Goal: Entertainment & Leisure: Browse casually

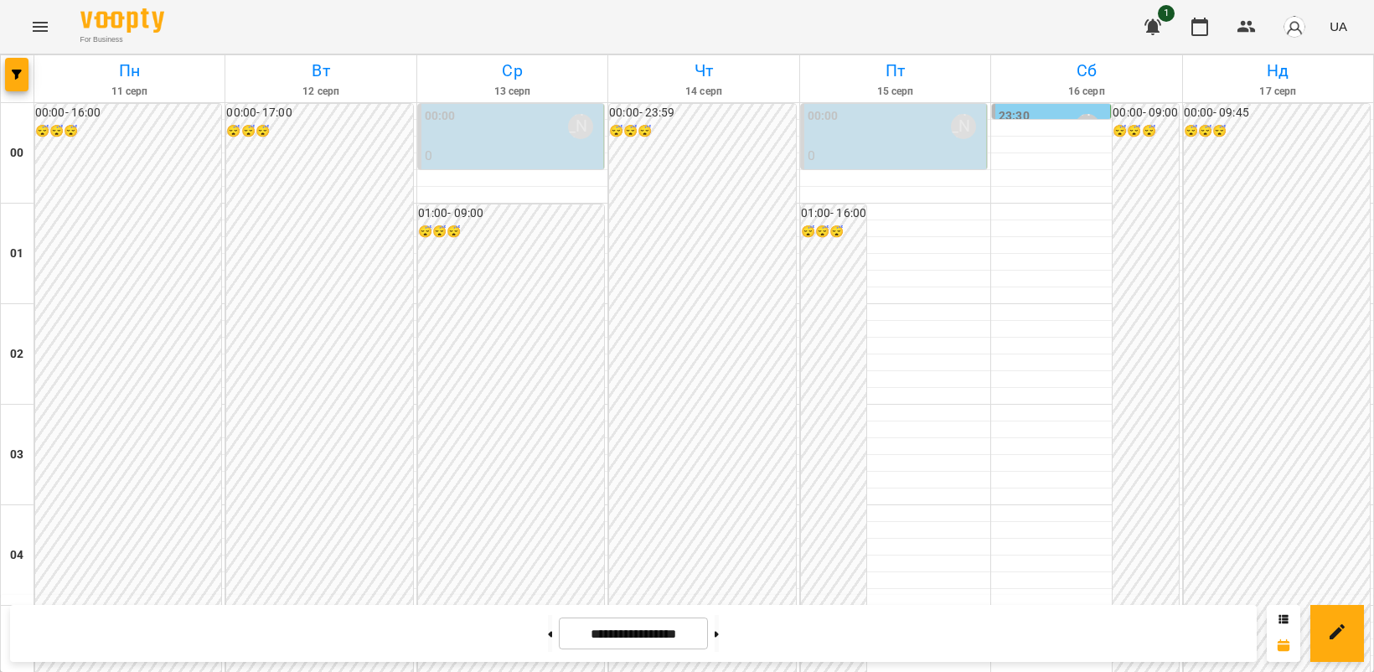
scroll to position [1781, 0]
click at [38, 23] on icon "Menu" at bounding box center [40, 27] width 20 height 20
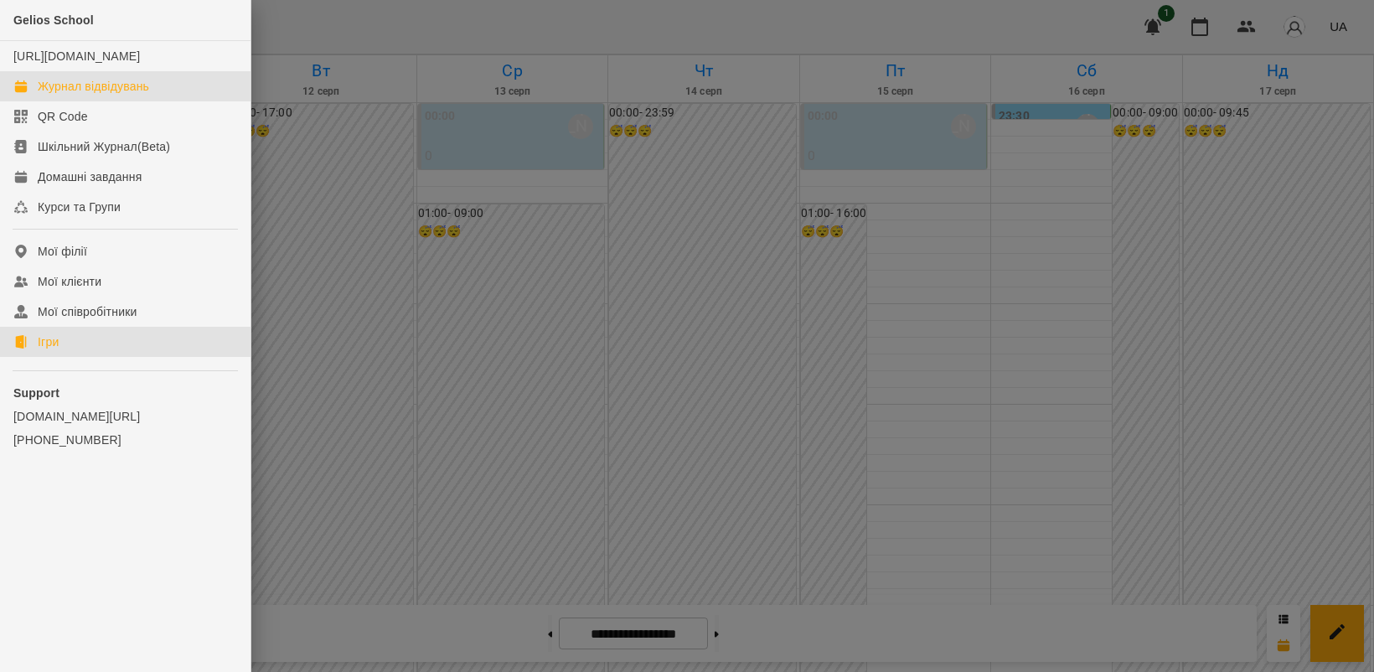
drag, startPoint x: 60, startPoint y: 366, endPoint x: 71, endPoint y: 363, distance: 11.4
click at [59, 350] on div "Ігри" at bounding box center [48, 342] width 21 height 17
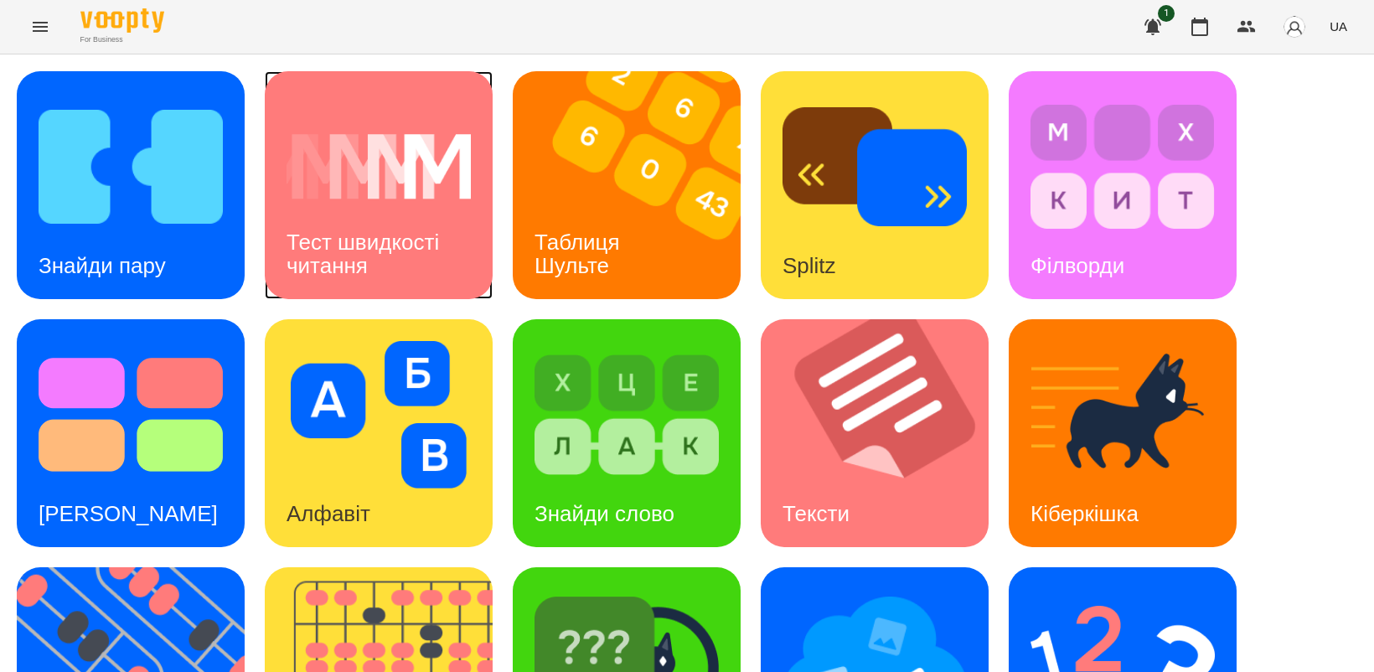
click at [399, 223] on div "Тест швидкості читання" at bounding box center [379, 255] width 228 height 90
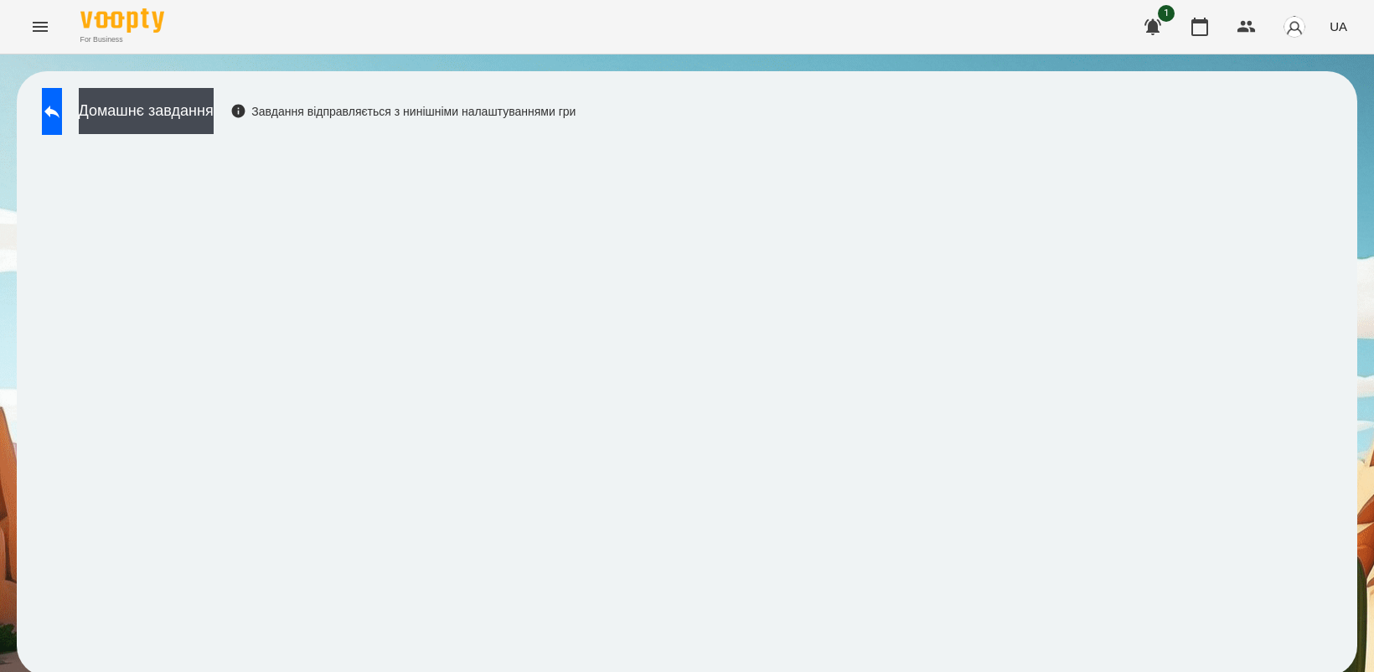
click at [39, 32] on icon "Menu" at bounding box center [40, 27] width 20 height 20
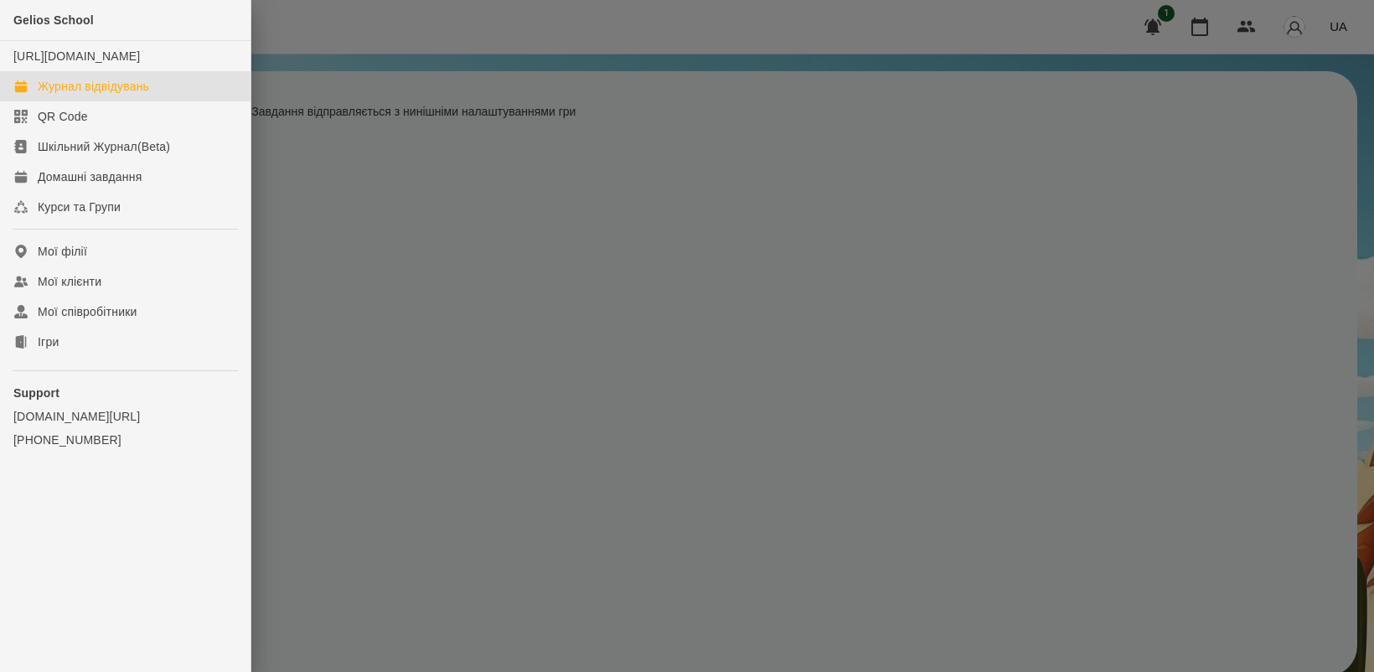
click at [90, 95] on div "Журнал відвідувань" at bounding box center [93, 86] width 111 height 17
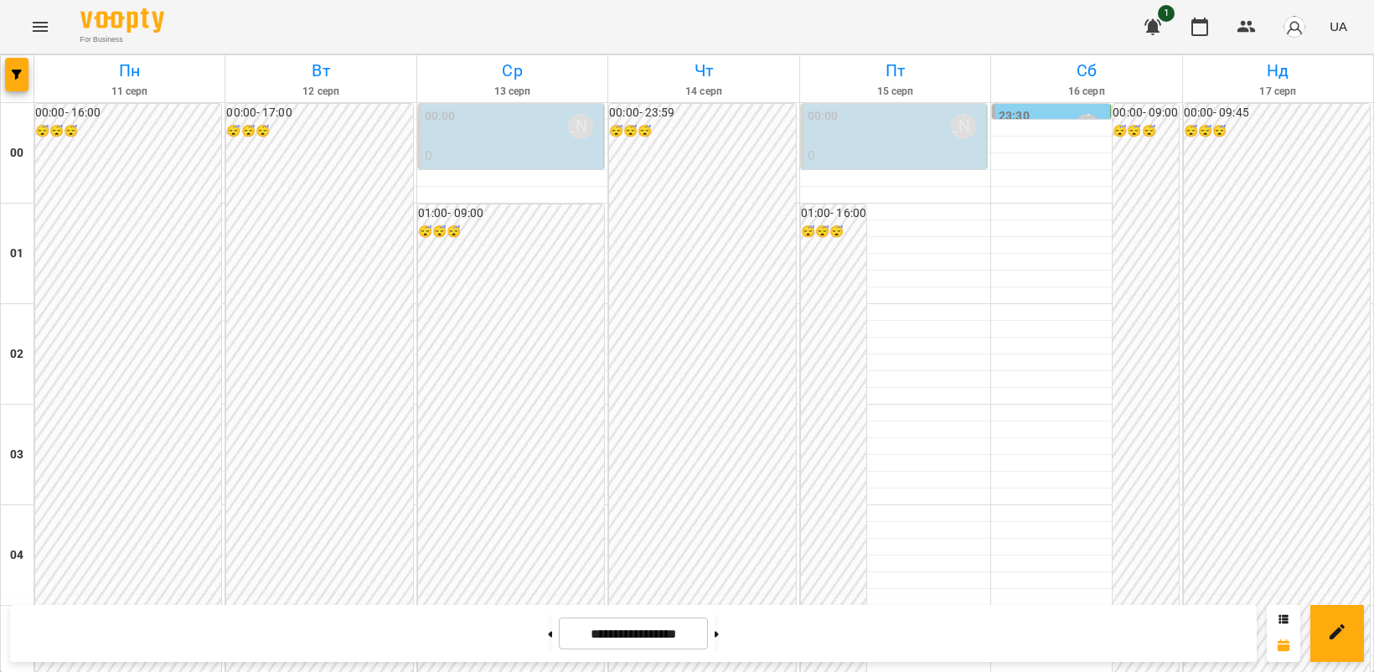
scroll to position [1571, 0]
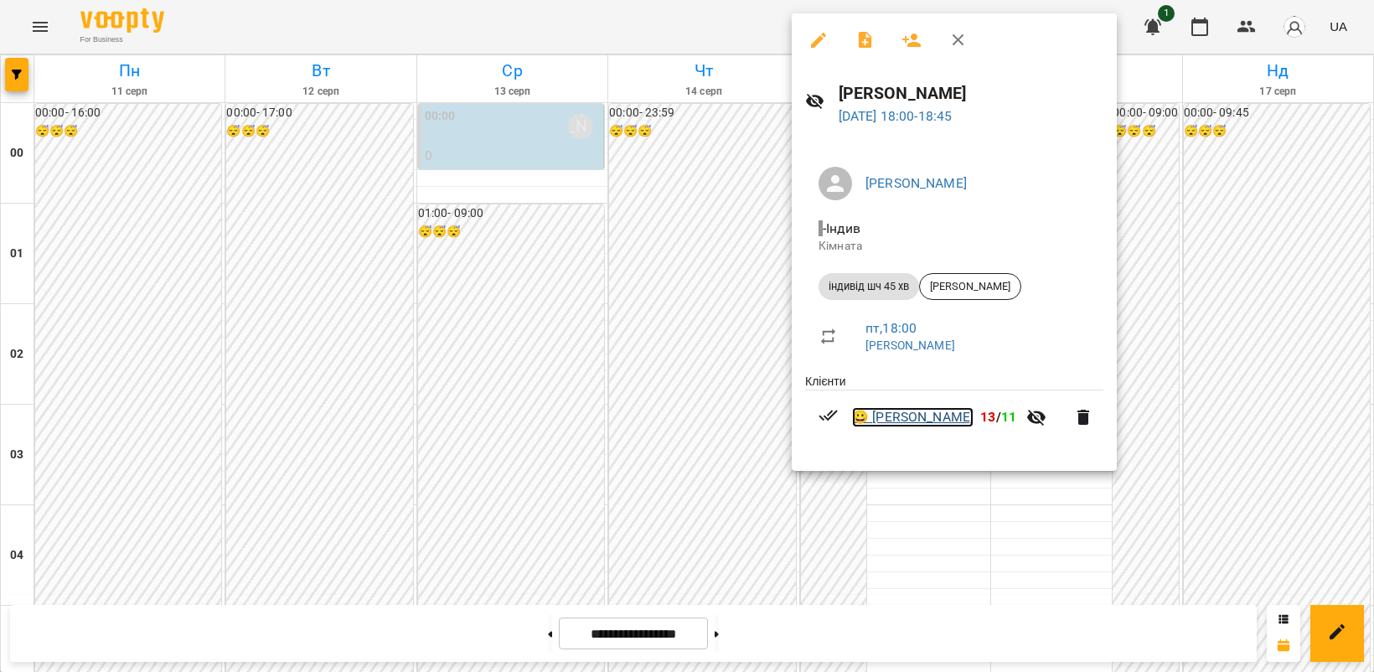
click at [930, 417] on link "😀 [PERSON_NAME]" at bounding box center [913, 417] width 122 height 20
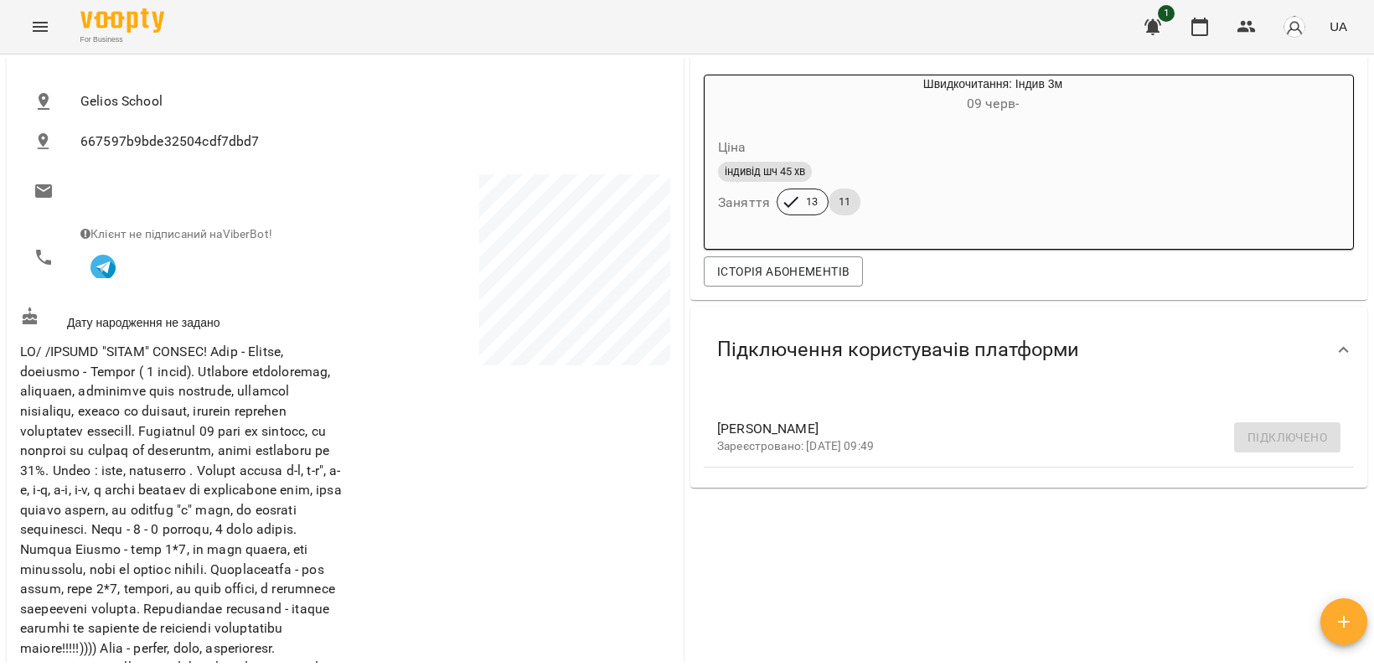
scroll to position [524, 0]
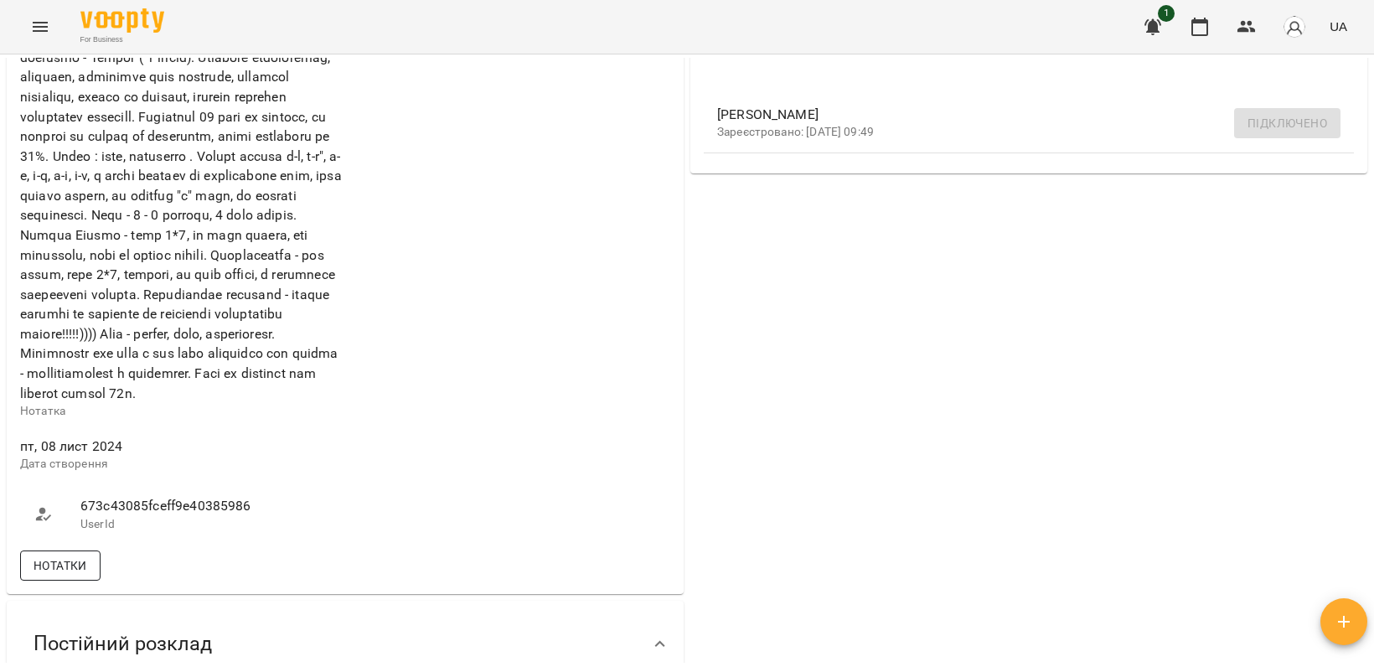
click at [73, 576] on span "Нотатки" at bounding box center [61, 566] width 54 height 20
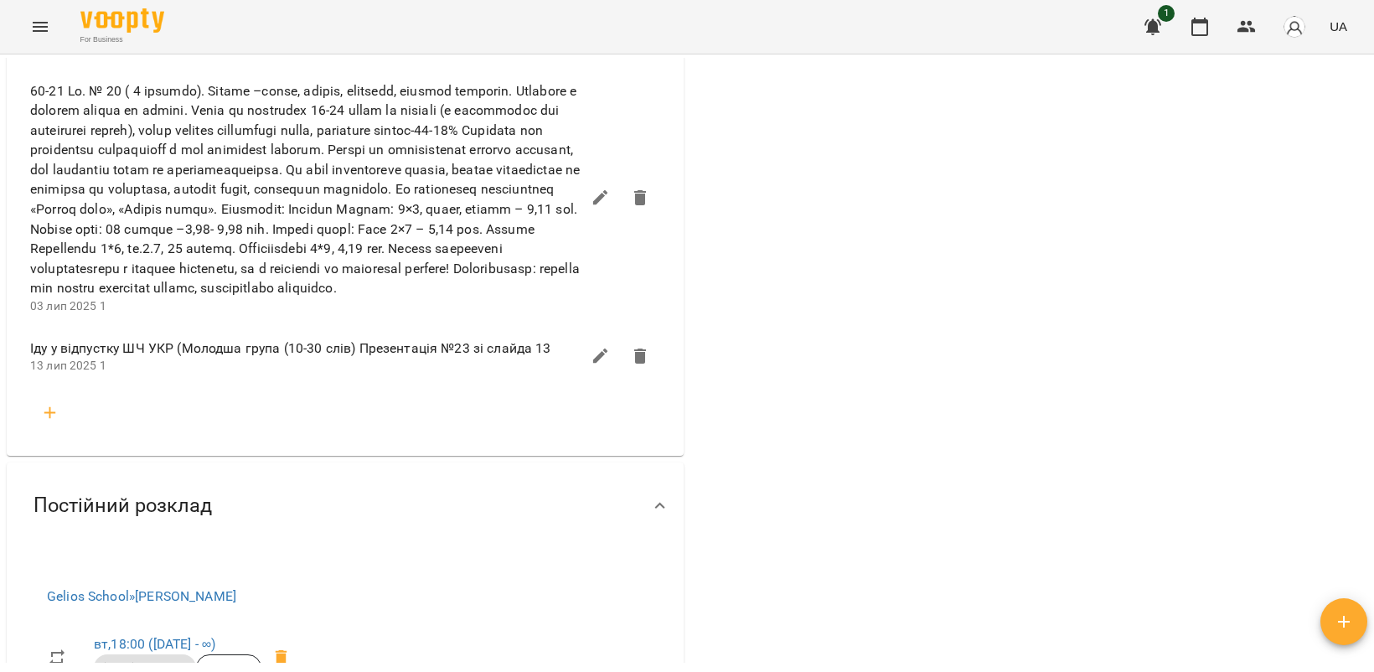
scroll to position [3457, 0]
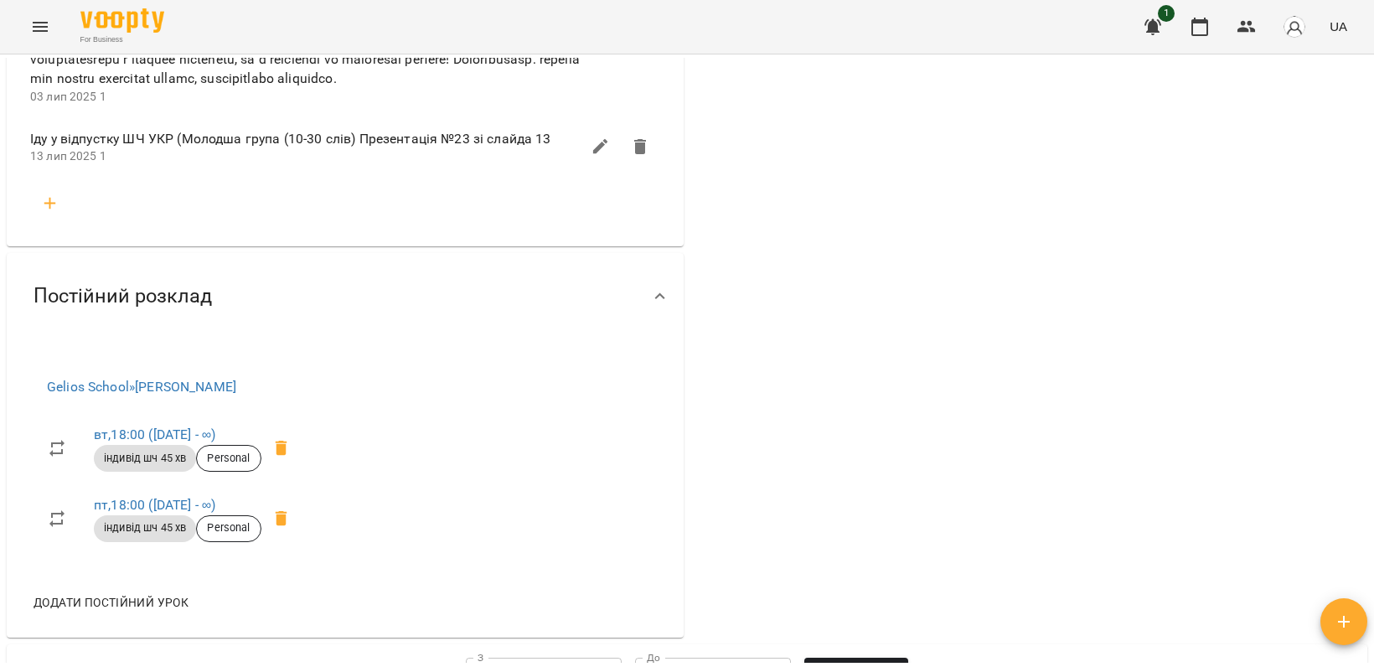
click at [43, 28] on icon "Menu" at bounding box center [40, 27] width 20 height 20
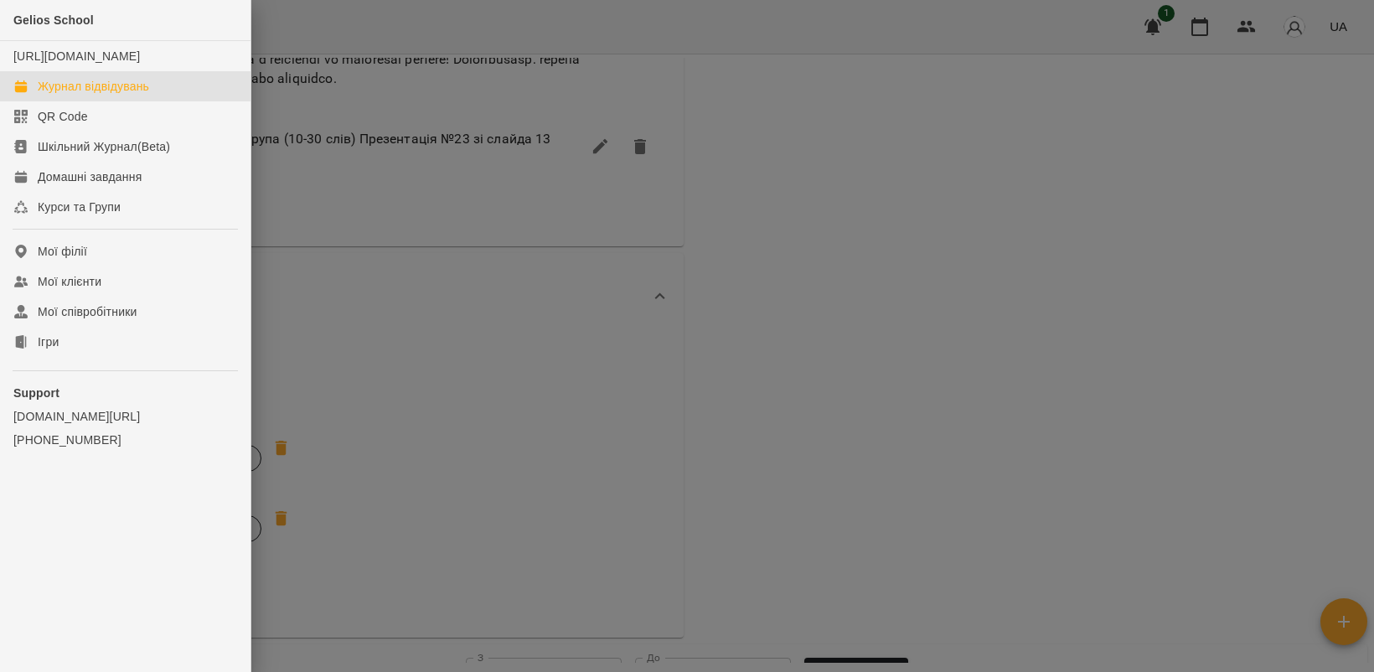
click at [106, 95] on div "Журнал відвідувань" at bounding box center [93, 86] width 111 height 17
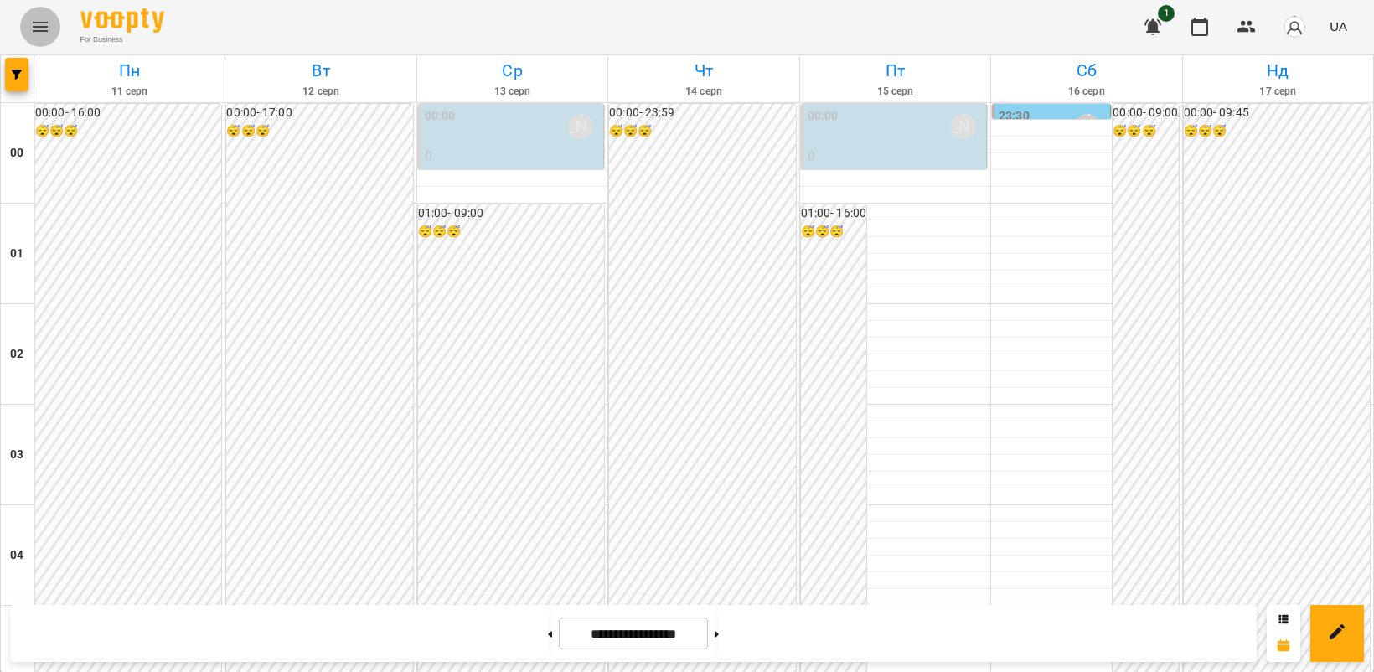
click at [36, 28] on icon "Menu" at bounding box center [40, 27] width 20 height 20
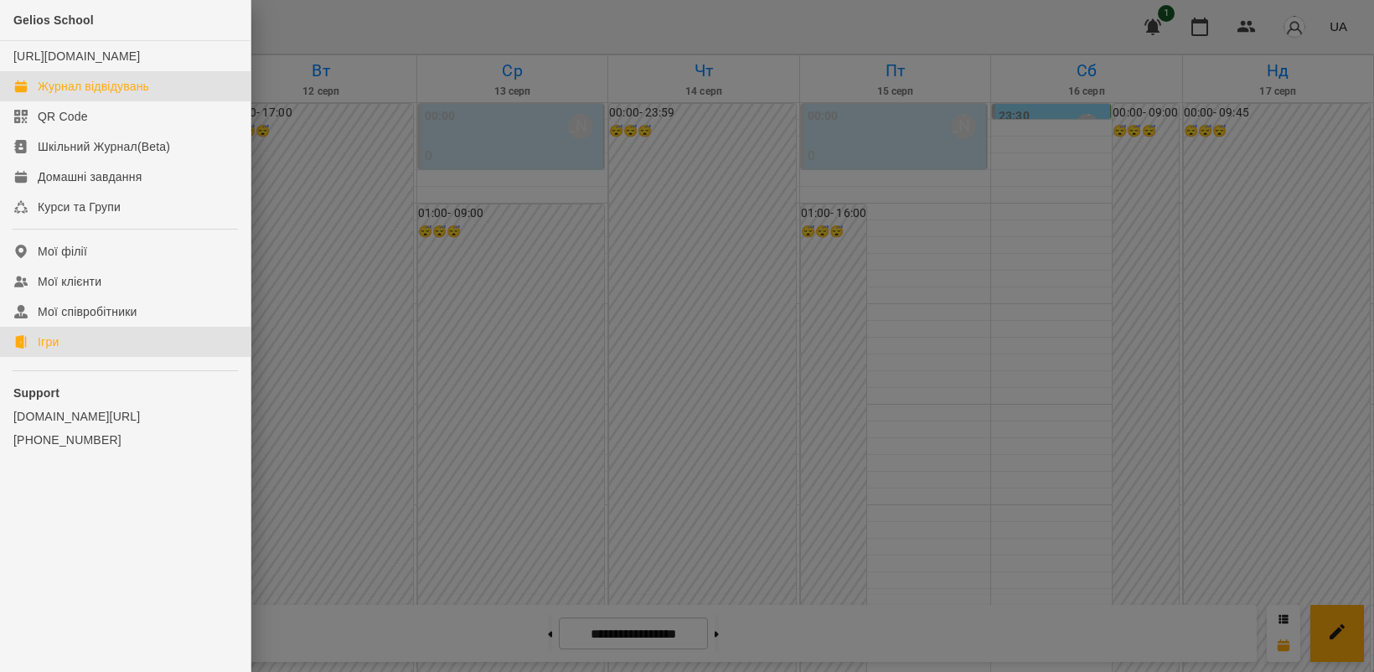
click at [84, 357] on link "Ігри" at bounding box center [125, 342] width 251 height 30
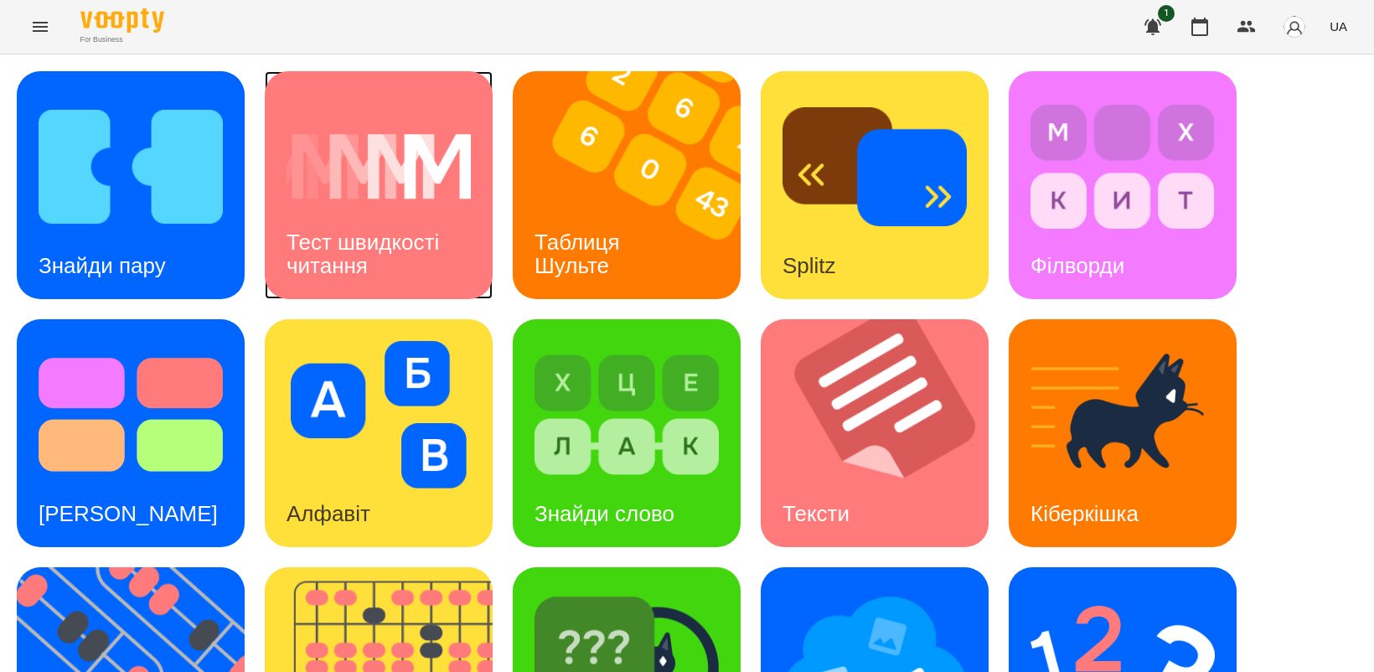
click at [361, 210] on div "Тест швидкості читання" at bounding box center [379, 255] width 228 height 90
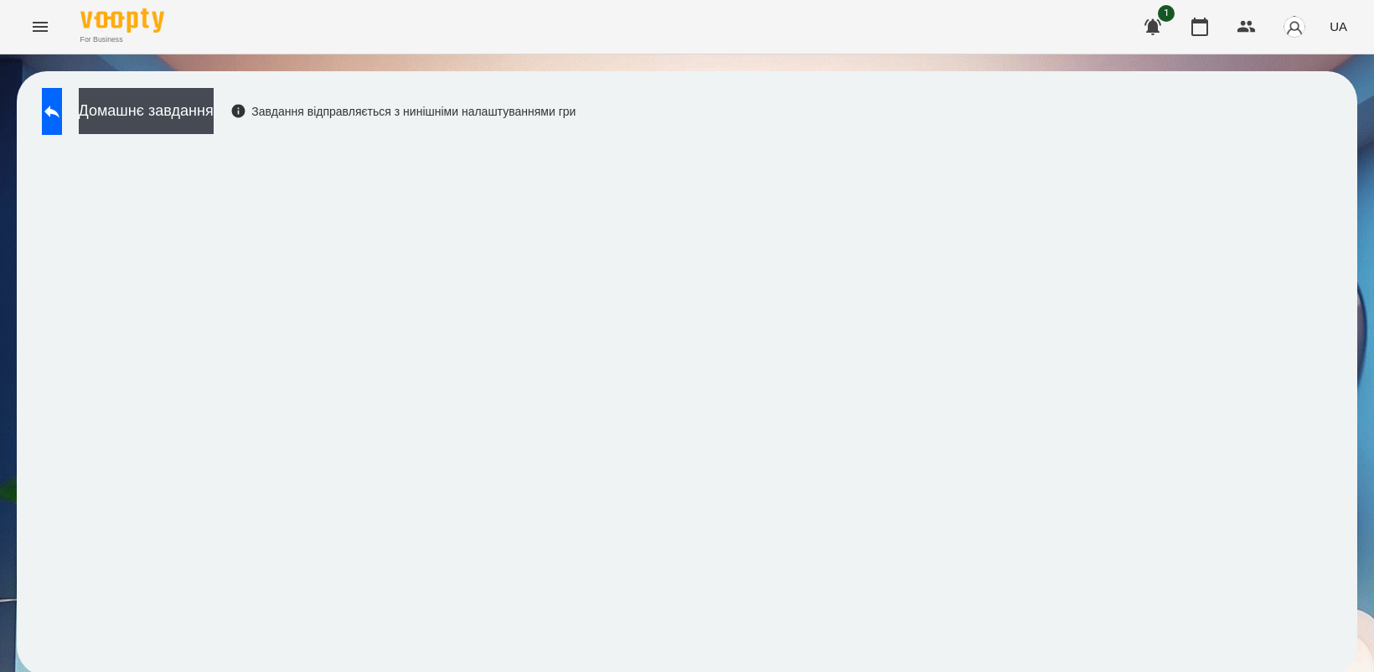
click at [43, 36] on icon "Menu" at bounding box center [40, 27] width 20 height 20
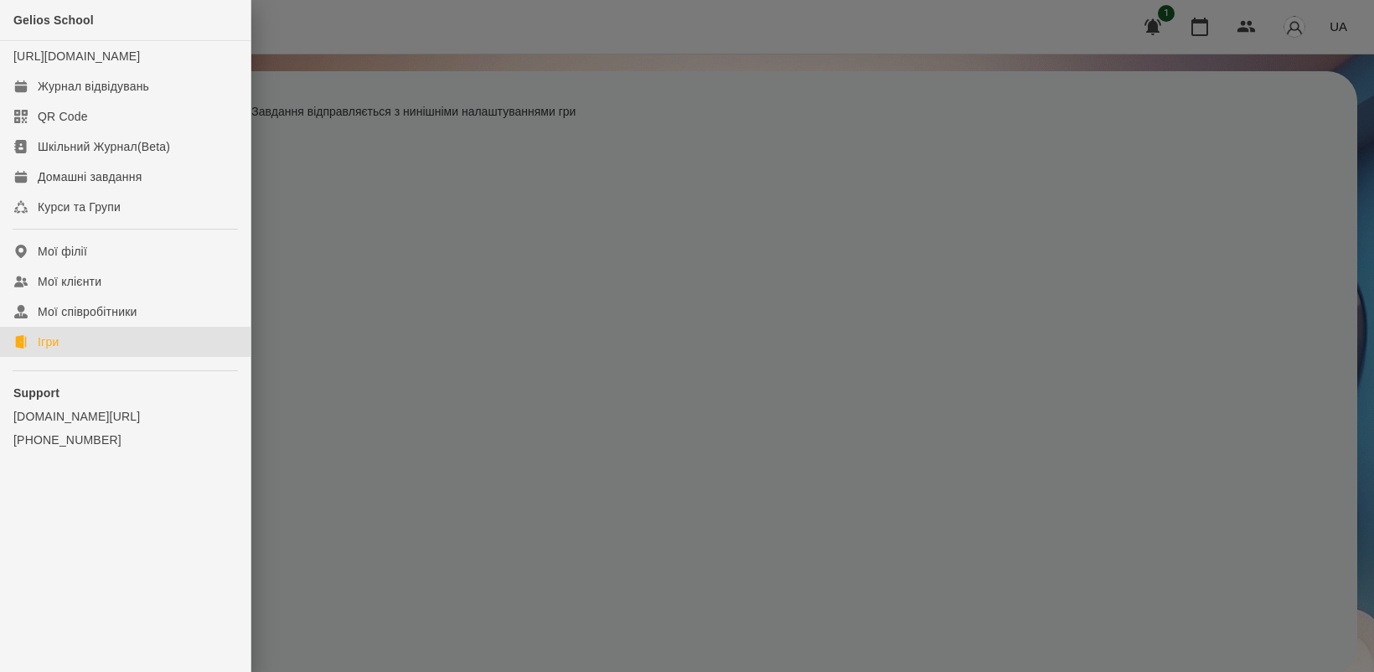
click at [64, 357] on link "Ігри" at bounding box center [125, 342] width 251 height 30
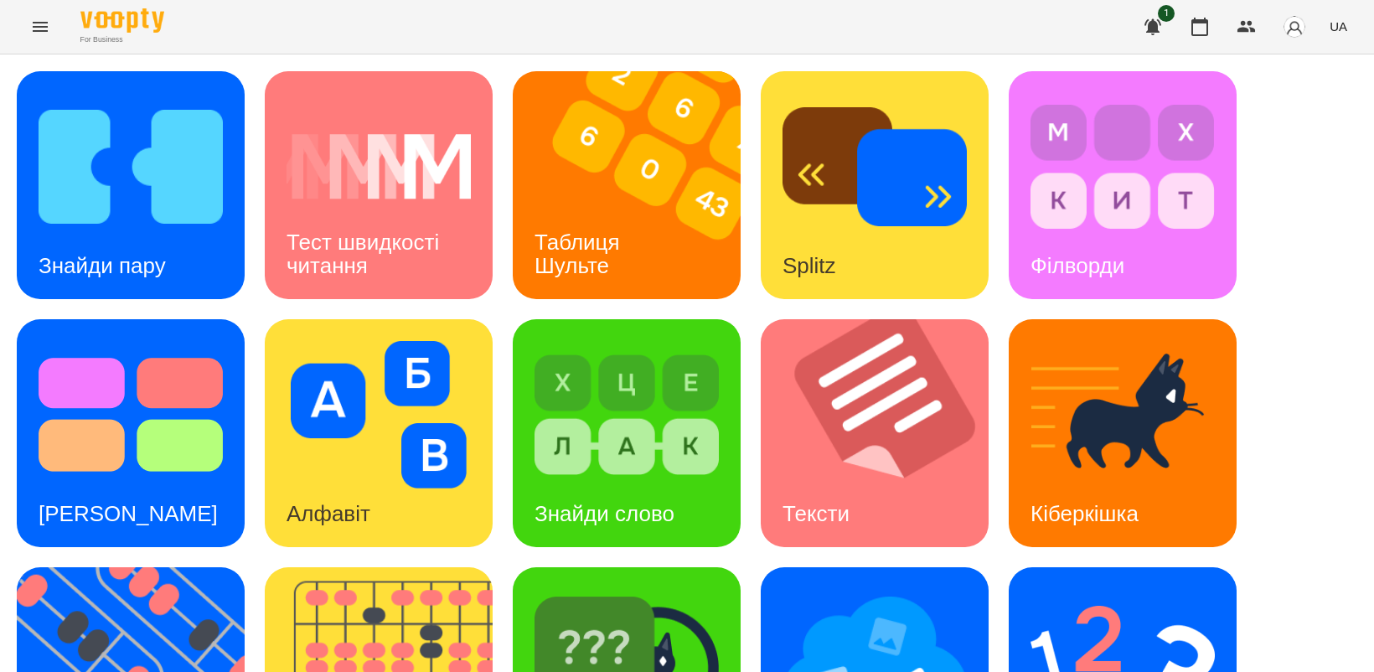
scroll to position [210, 0]
click at [185, 567] on img at bounding box center [141, 681] width 249 height 228
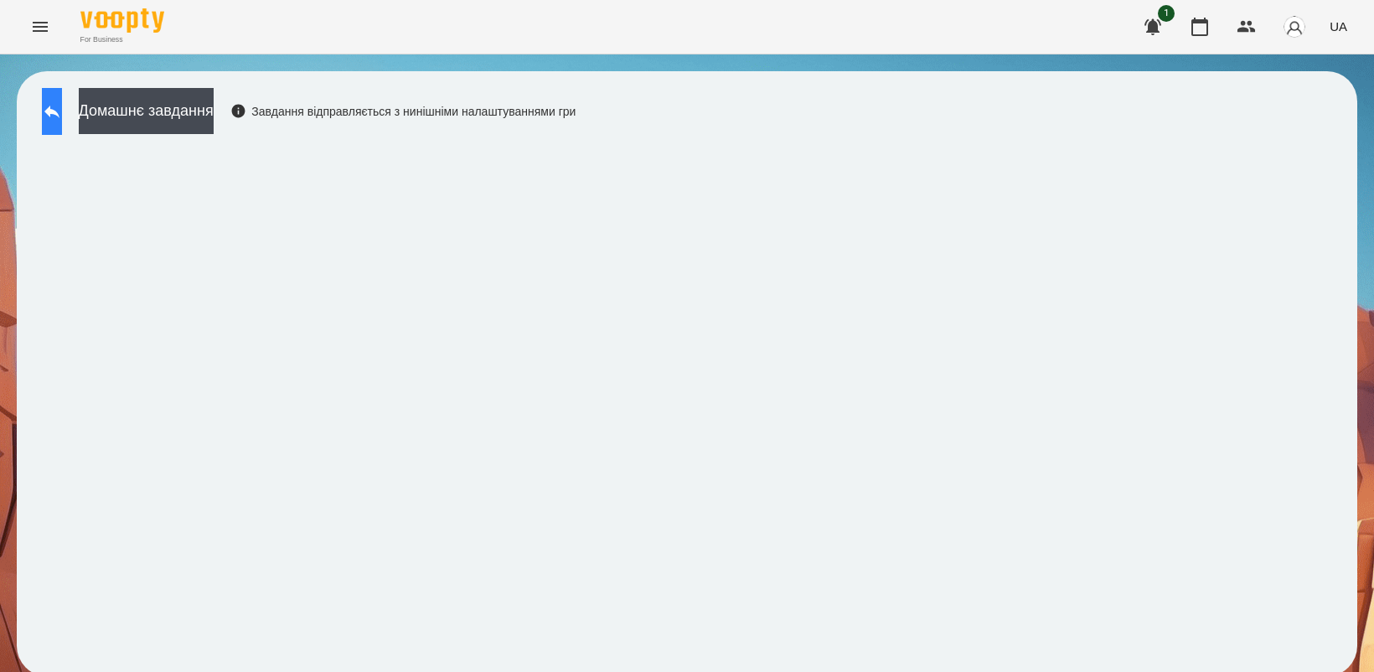
click at [62, 122] on button at bounding box center [52, 111] width 20 height 47
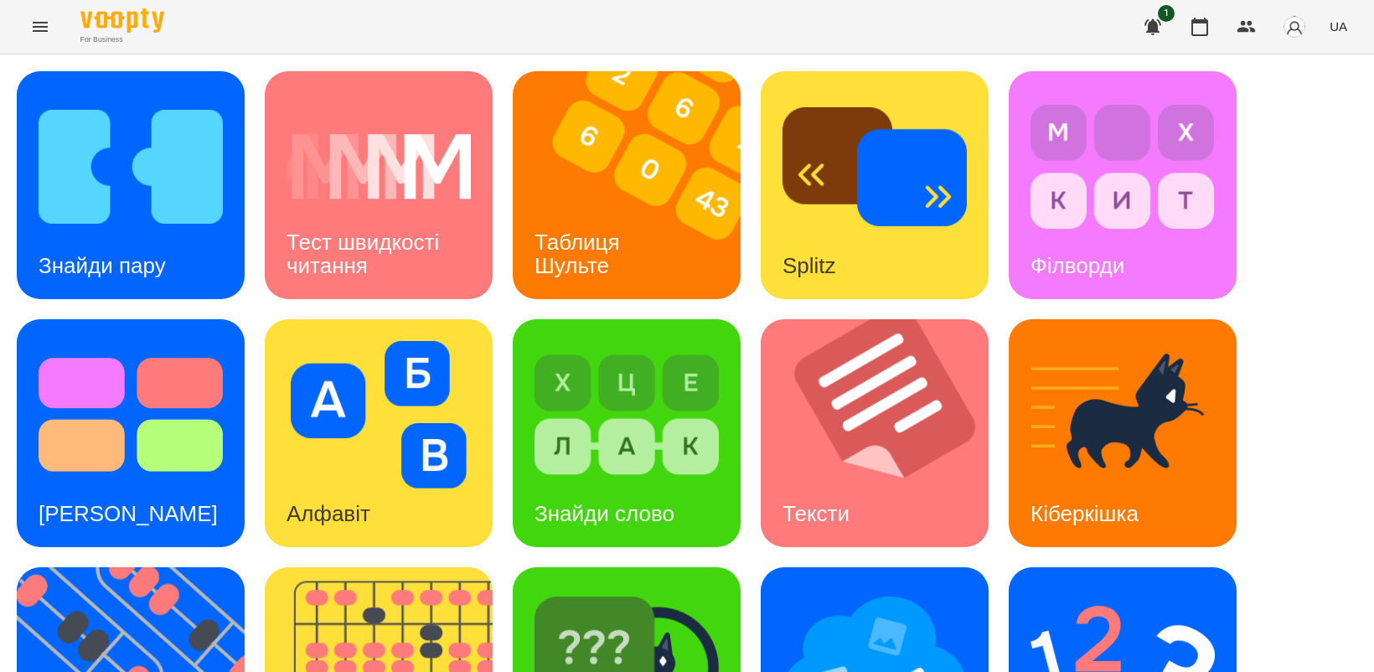
scroll to position [314, 0]
click at [174, 567] on img at bounding box center [141, 681] width 249 height 228
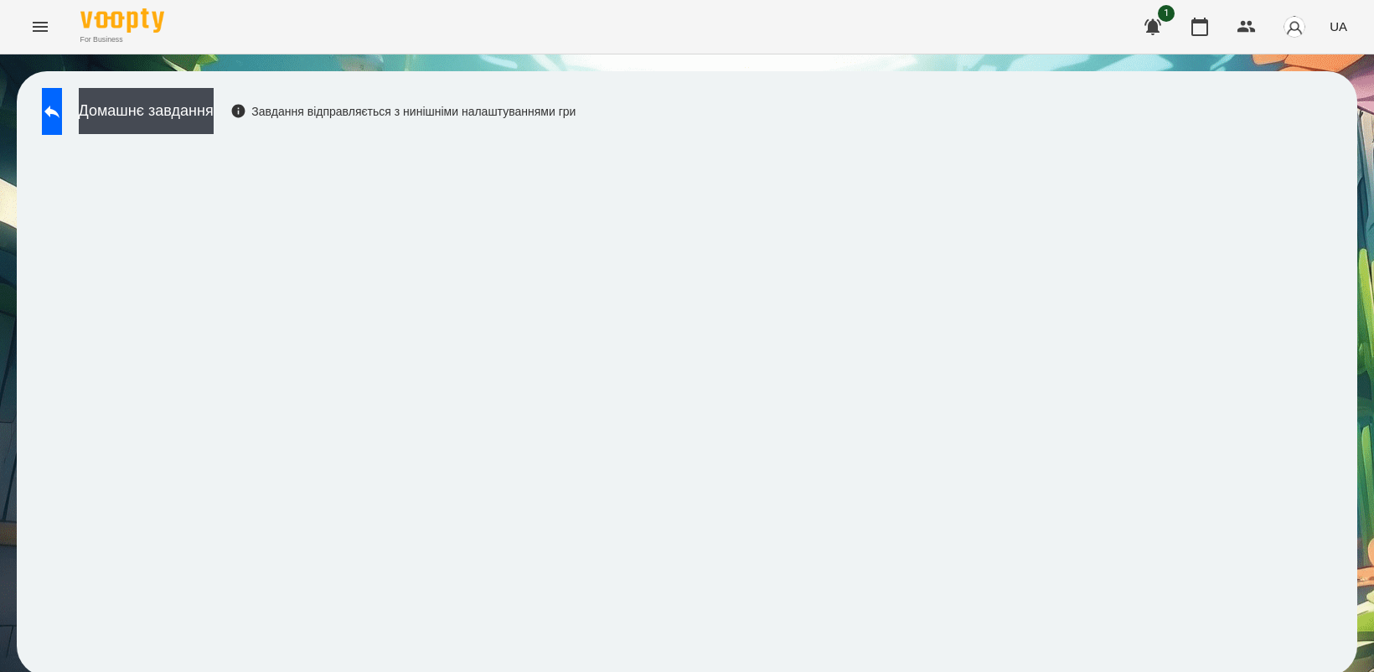
scroll to position [4, 0]
click at [62, 111] on icon at bounding box center [52, 111] width 20 height 20
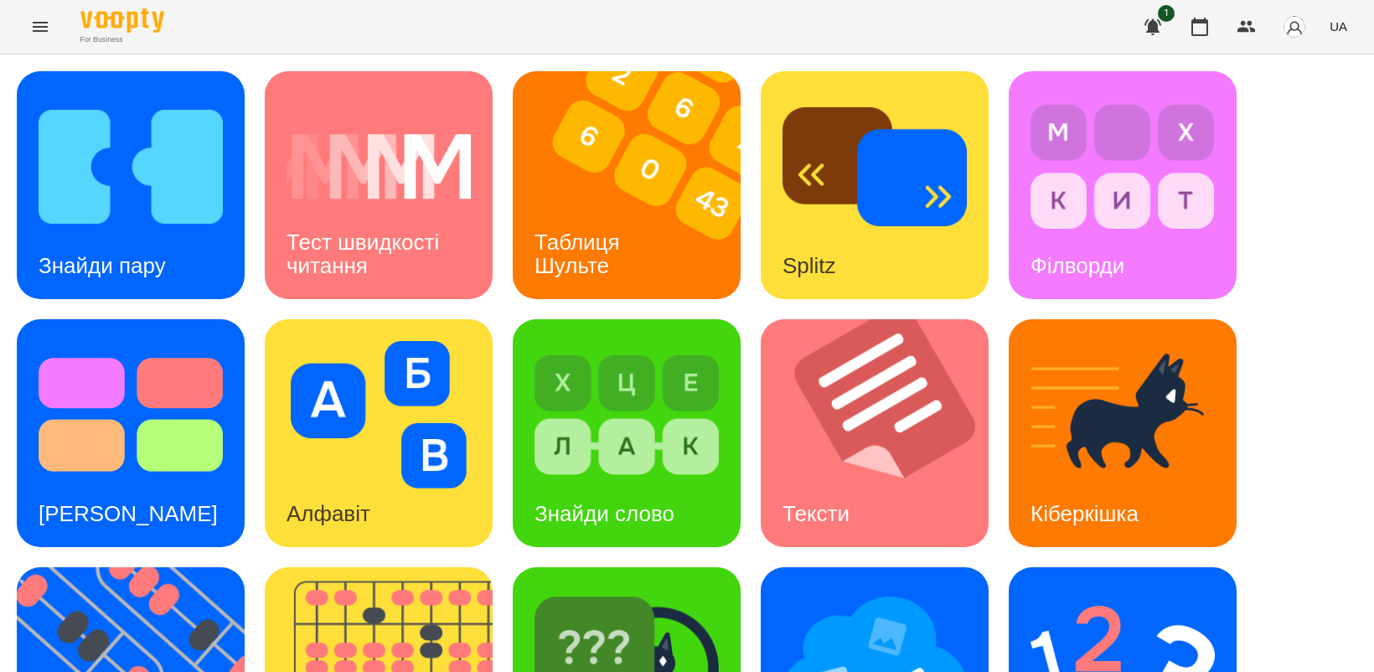
scroll to position [387, 0]
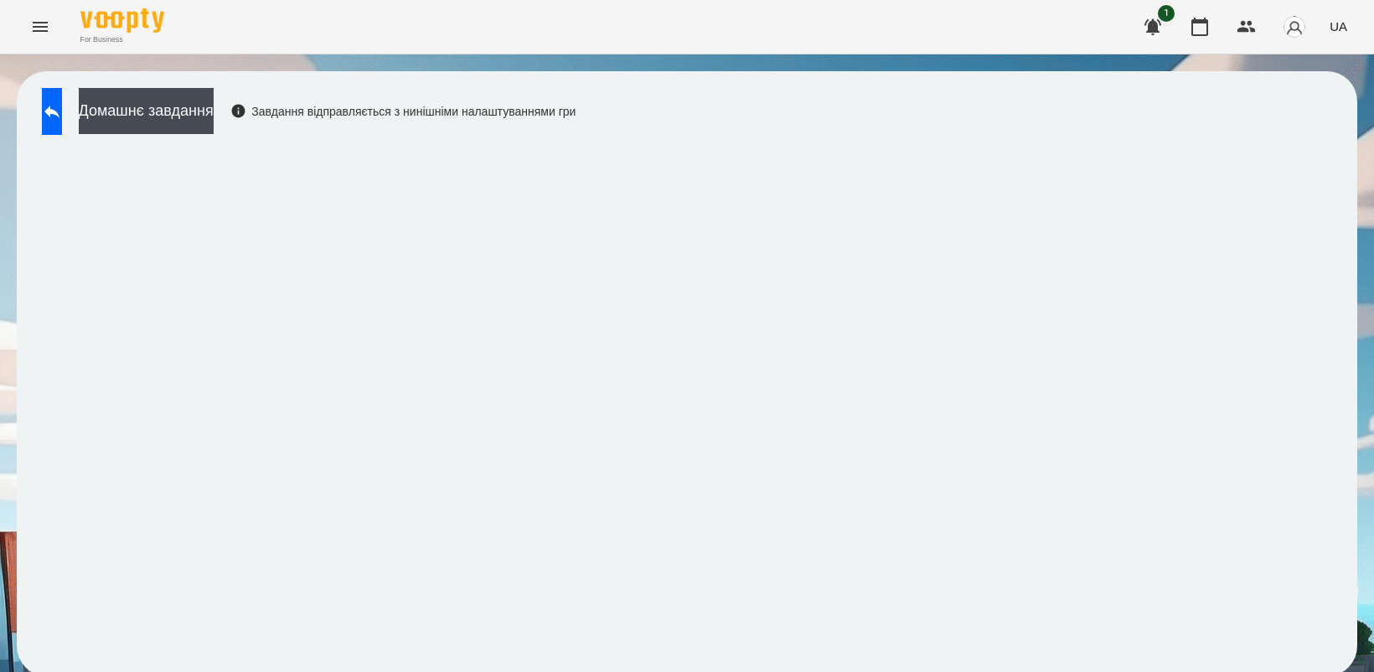
scroll to position [4, 0]
click at [52, 106] on button at bounding box center [52, 111] width 20 height 47
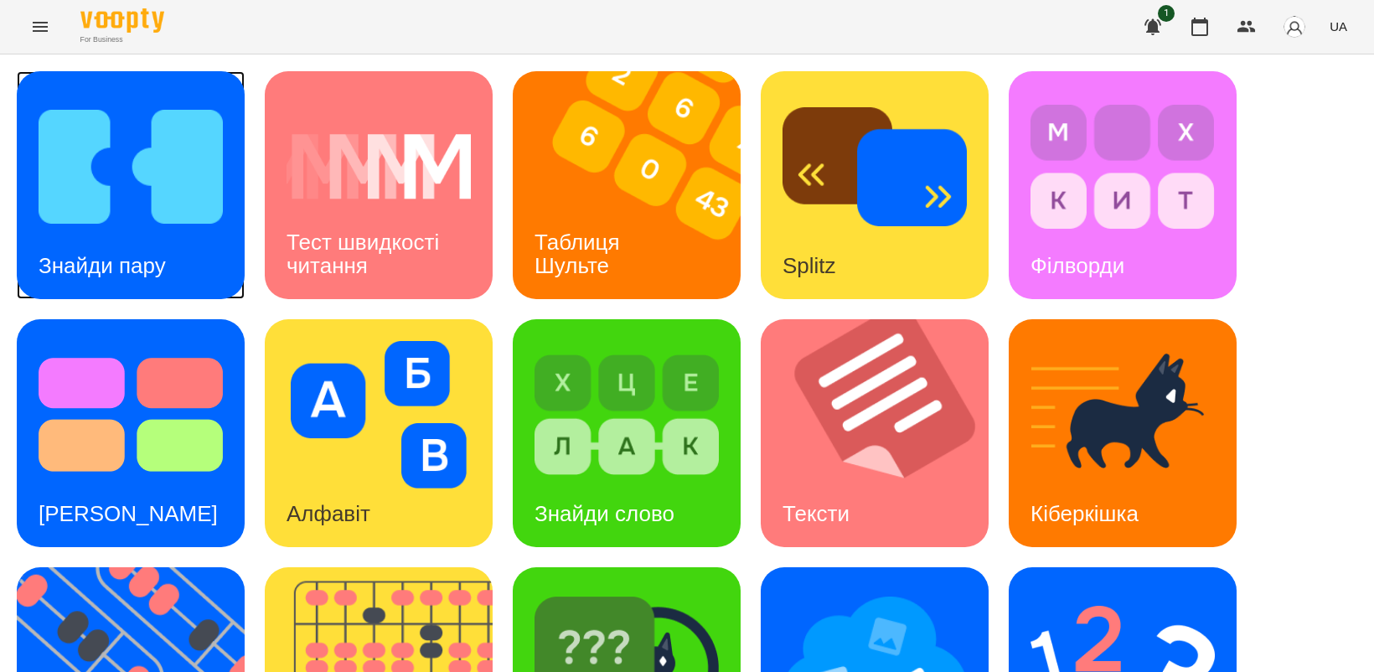
click at [122, 214] on img at bounding box center [131, 166] width 184 height 147
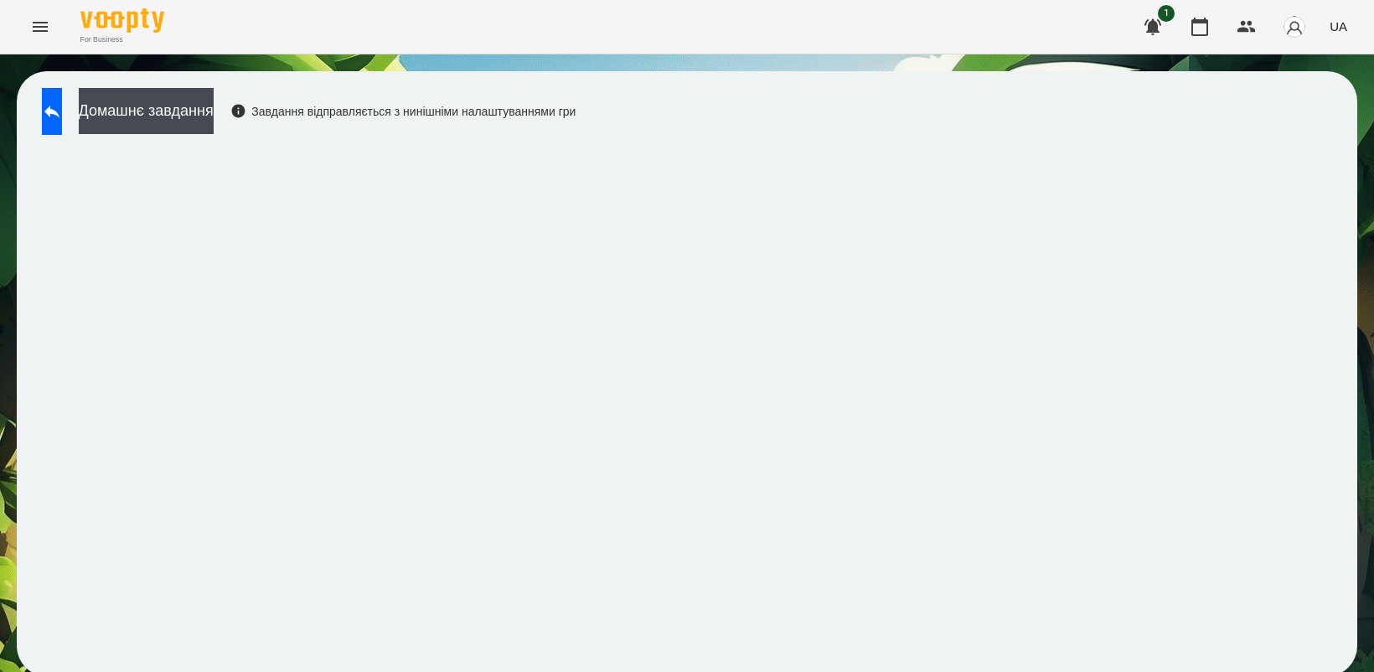
click at [1330, 413] on div "Домашнє завдання Завдання відправляється з нинішніми налаштуваннями гри" at bounding box center [687, 373] width 1341 height 605
click at [59, 117] on icon at bounding box center [52, 111] width 20 height 20
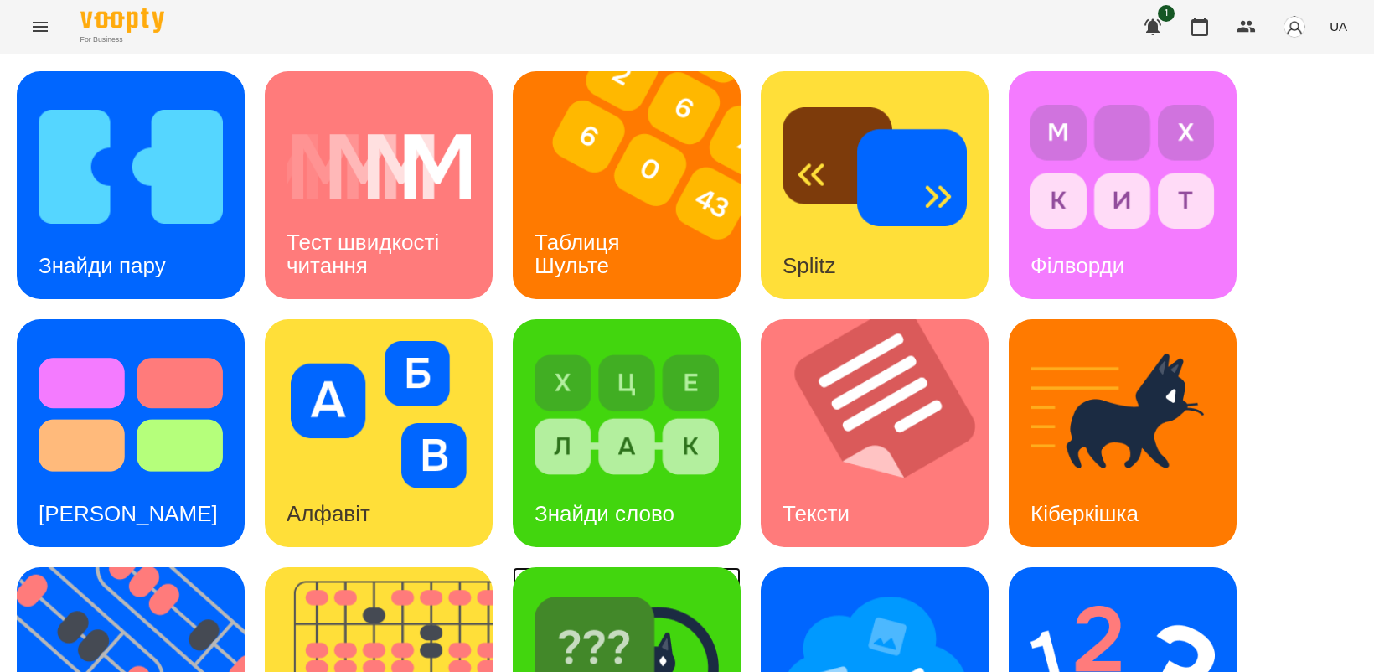
click at [610, 613] on img at bounding box center [627, 662] width 184 height 147
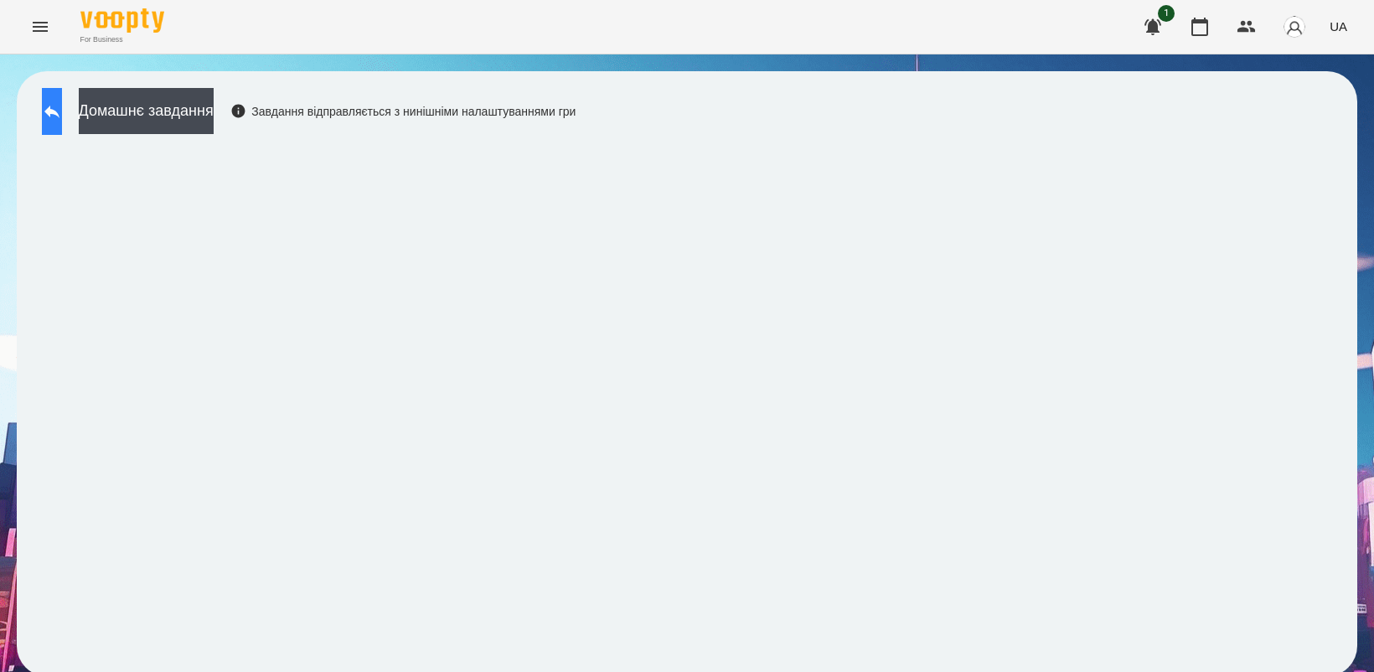
click at [62, 122] on button at bounding box center [52, 111] width 20 height 47
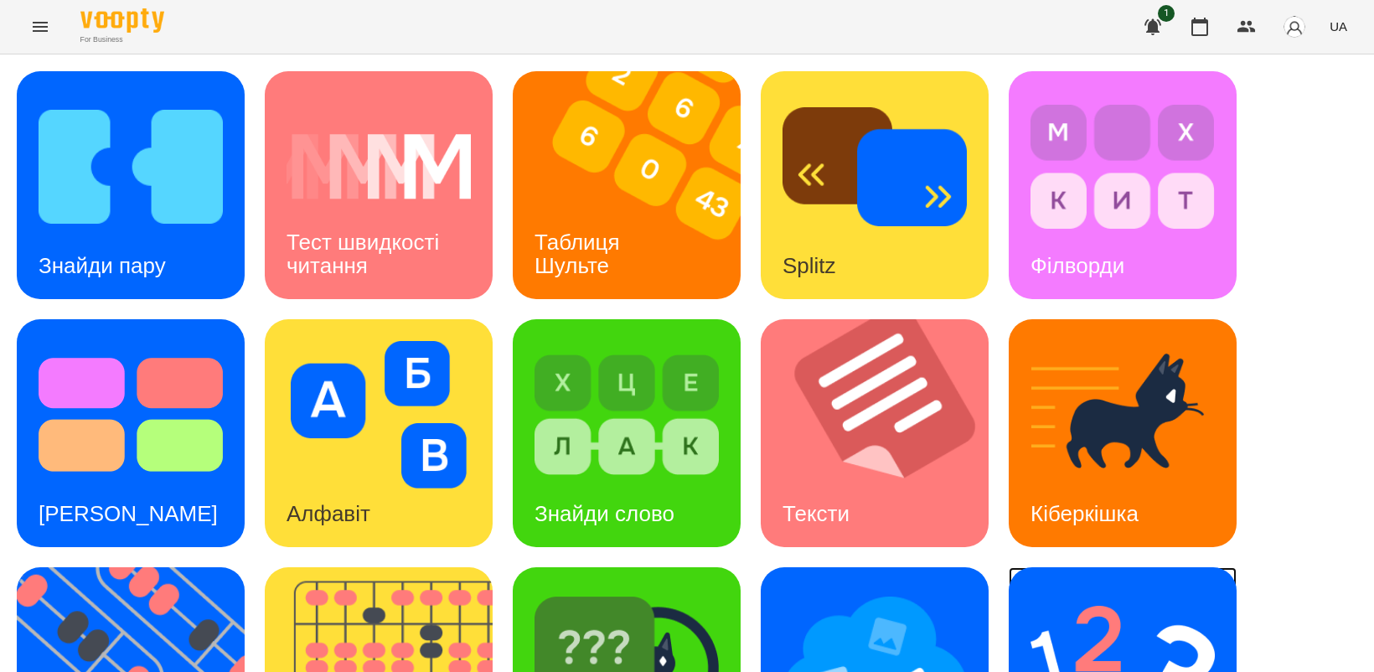
click at [1095, 620] on img at bounding box center [1123, 662] width 184 height 147
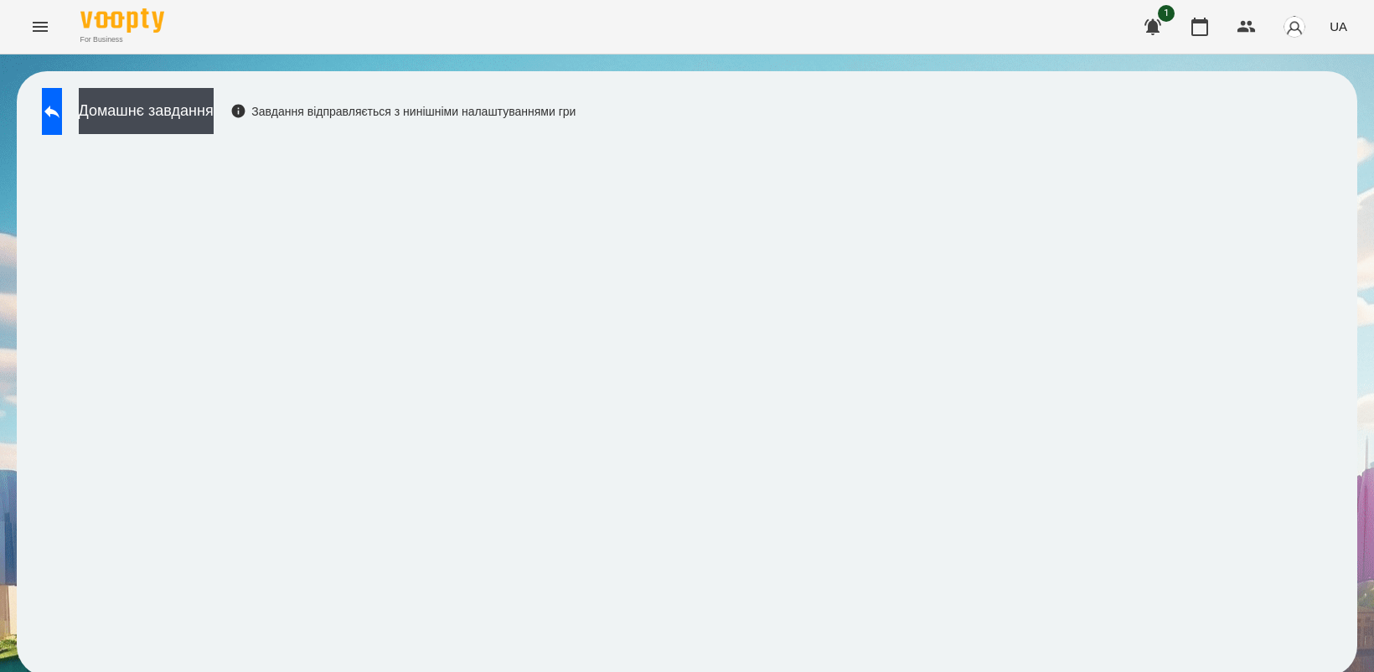
scroll to position [4, 0]
click at [62, 101] on icon at bounding box center [52, 111] width 20 height 20
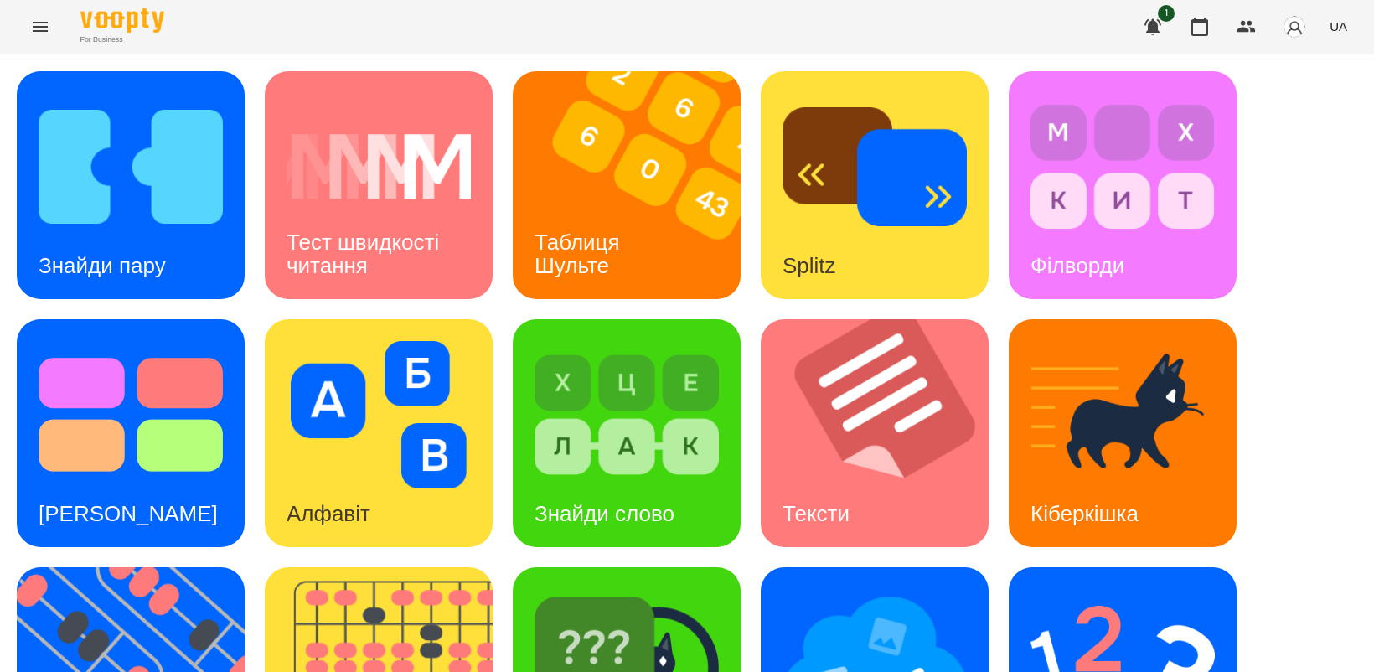
scroll to position [387, 0]
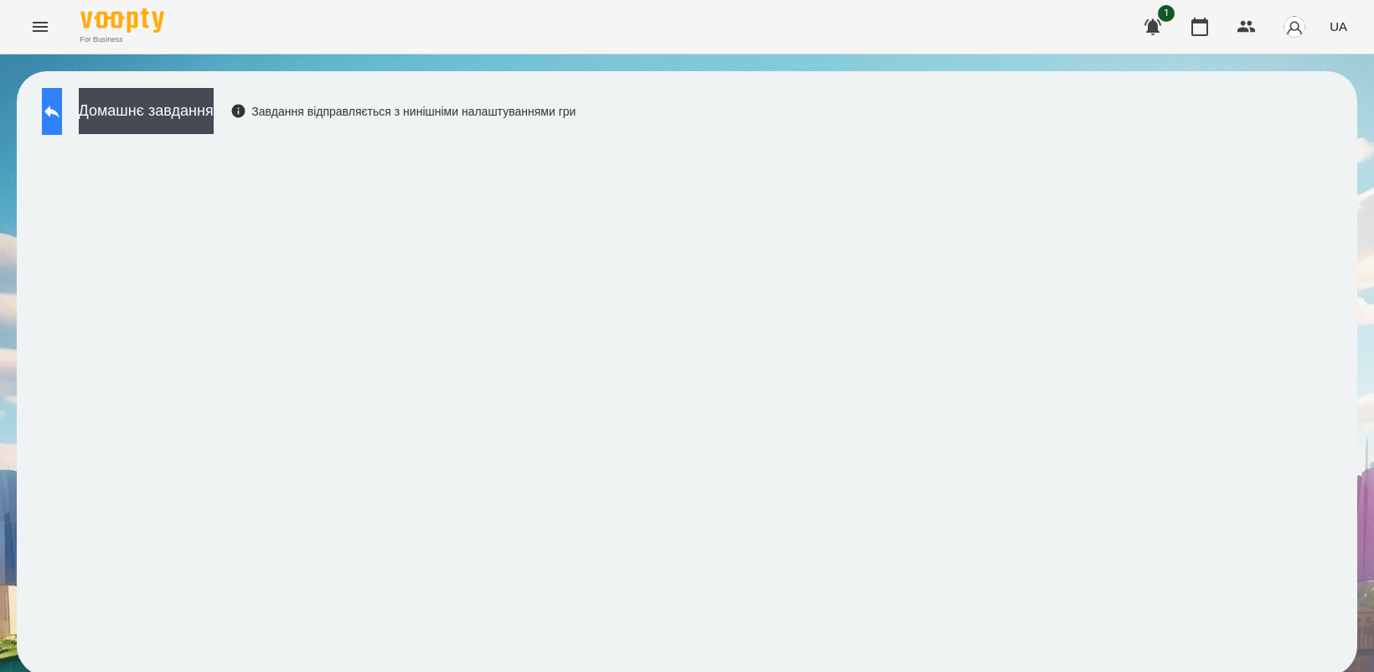
click at [60, 118] on icon at bounding box center [52, 111] width 20 height 20
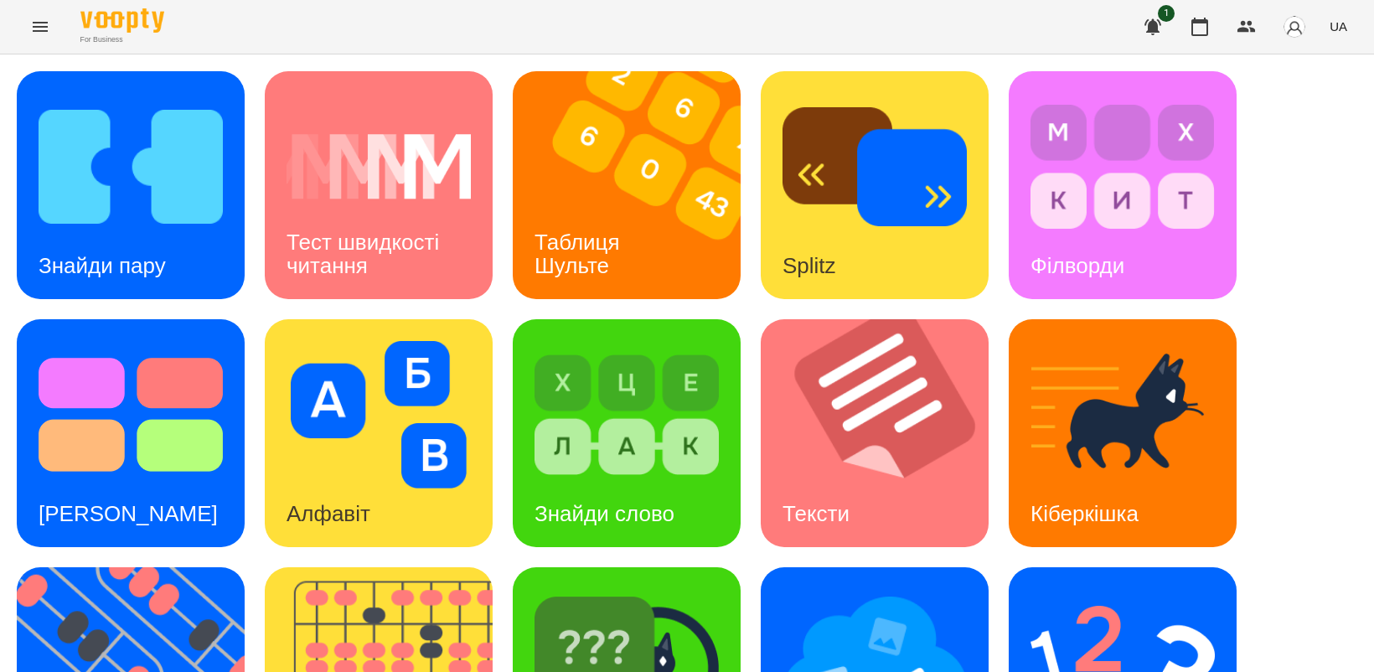
scroll to position [314, 0]
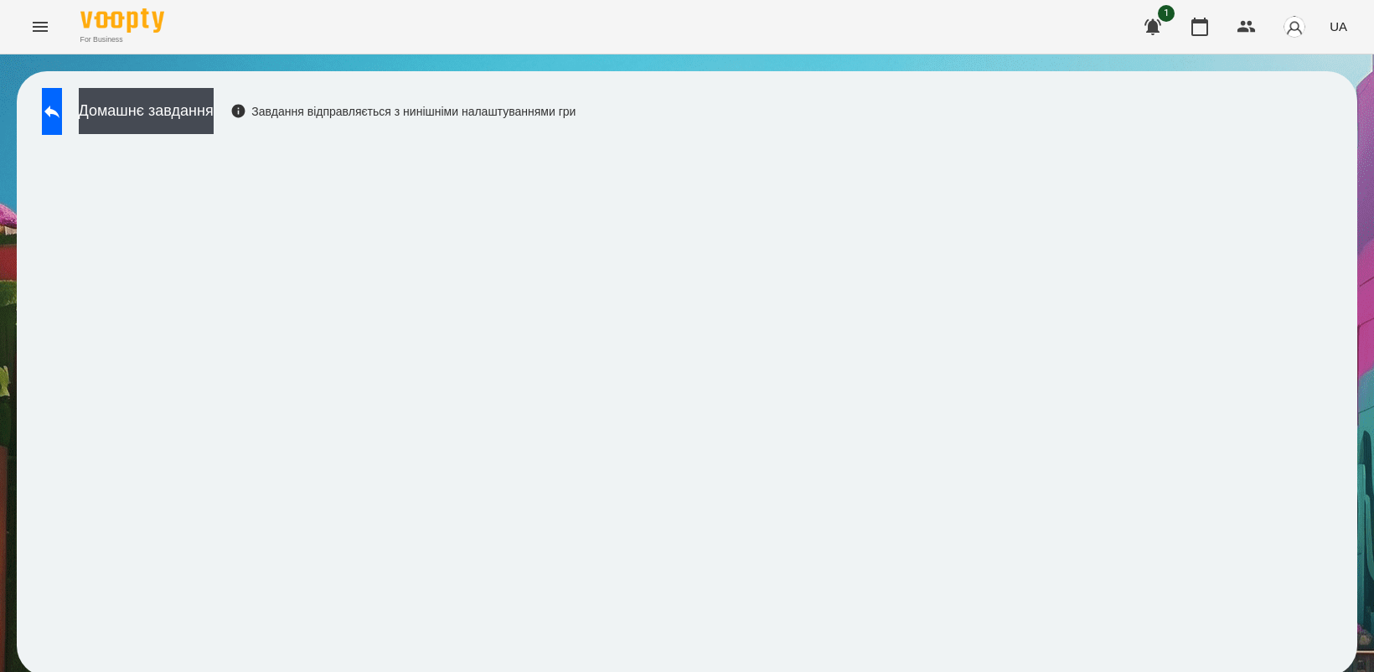
click at [39, 30] on icon "Menu" at bounding box center [40, 27] width 15 height 10
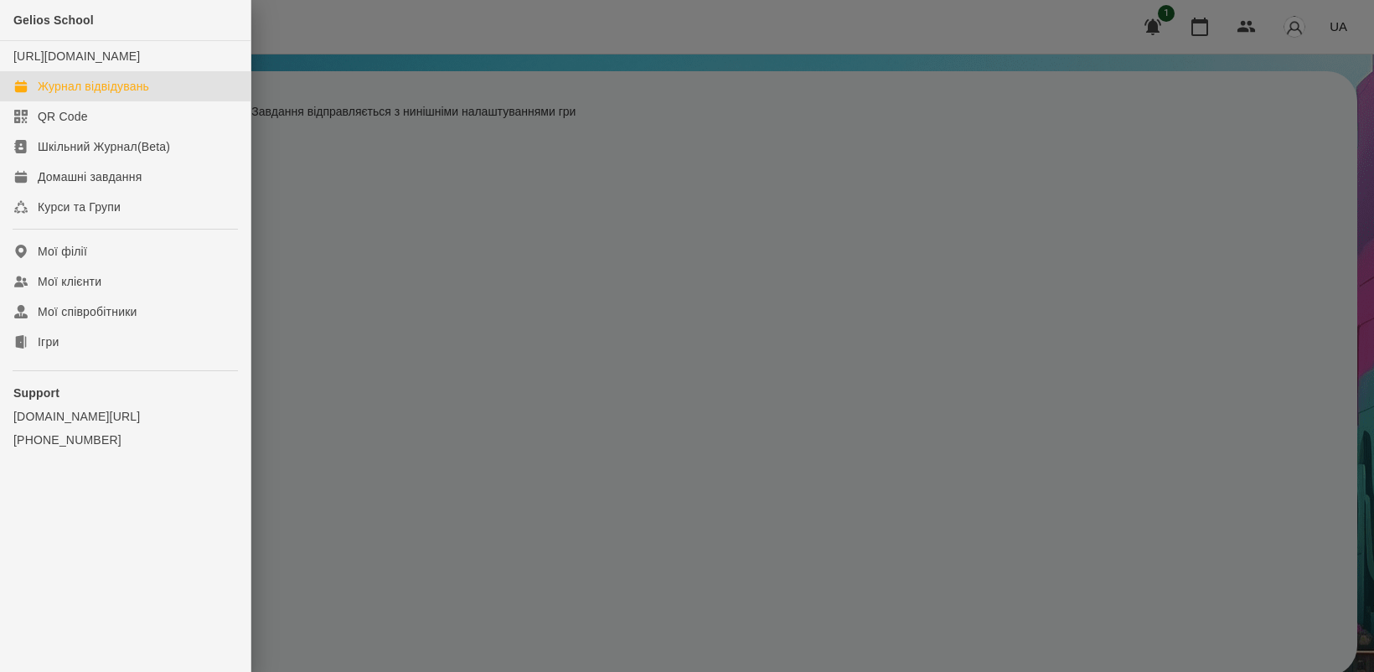
click at [85, 95] on div "Журнал відвідувань" at bounding box center [93, 86] width 111 height 17
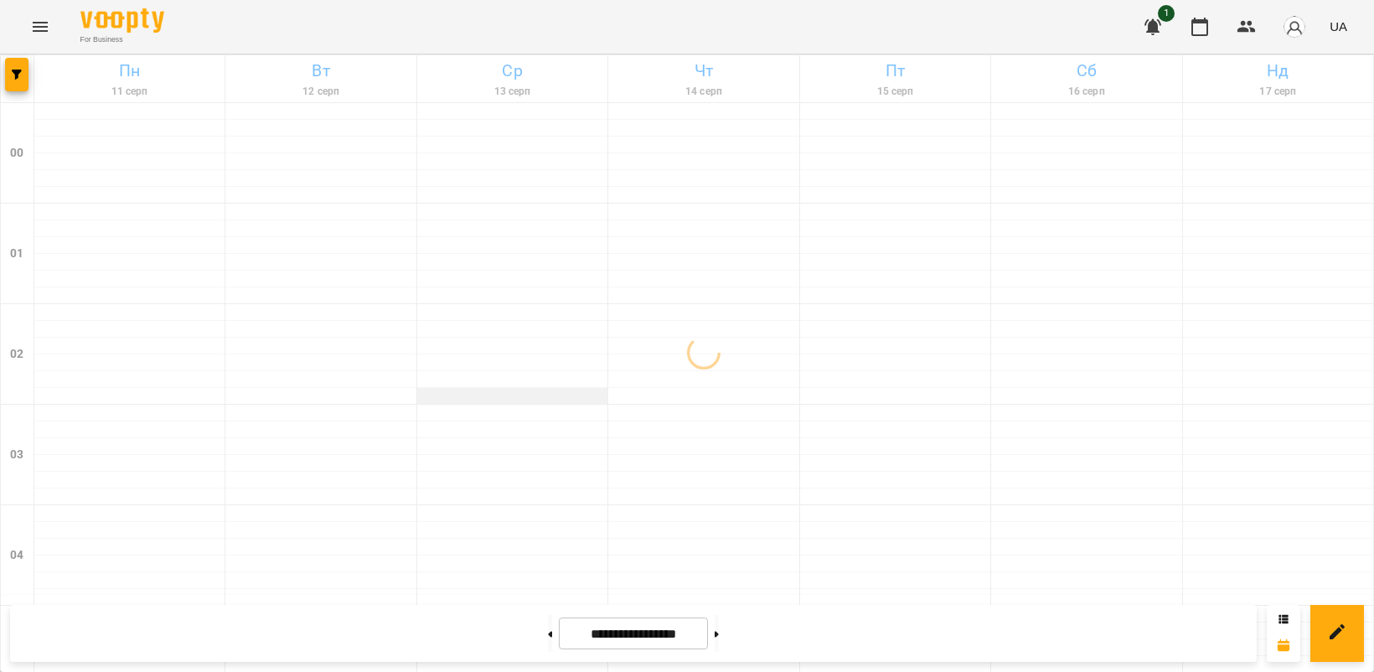
scroll to position [105, 0]
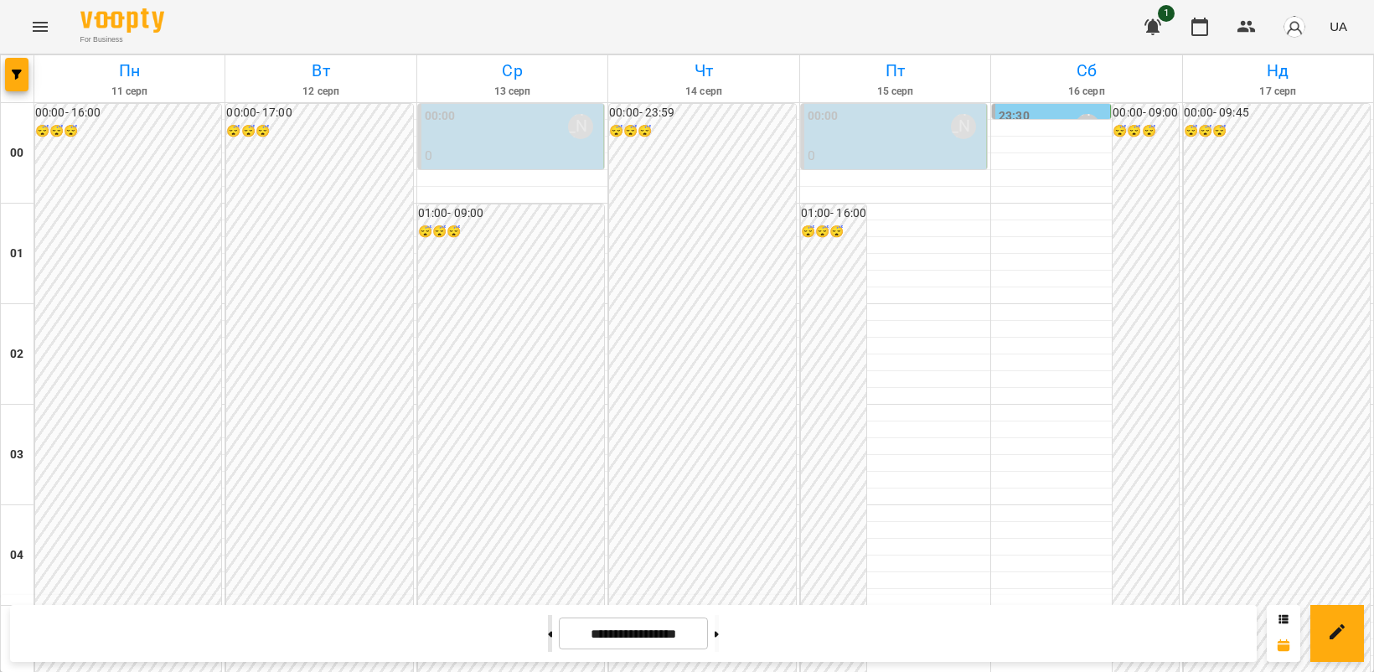
click at [548, 635] on button at bounding box center [550, 633] width 4 height 37
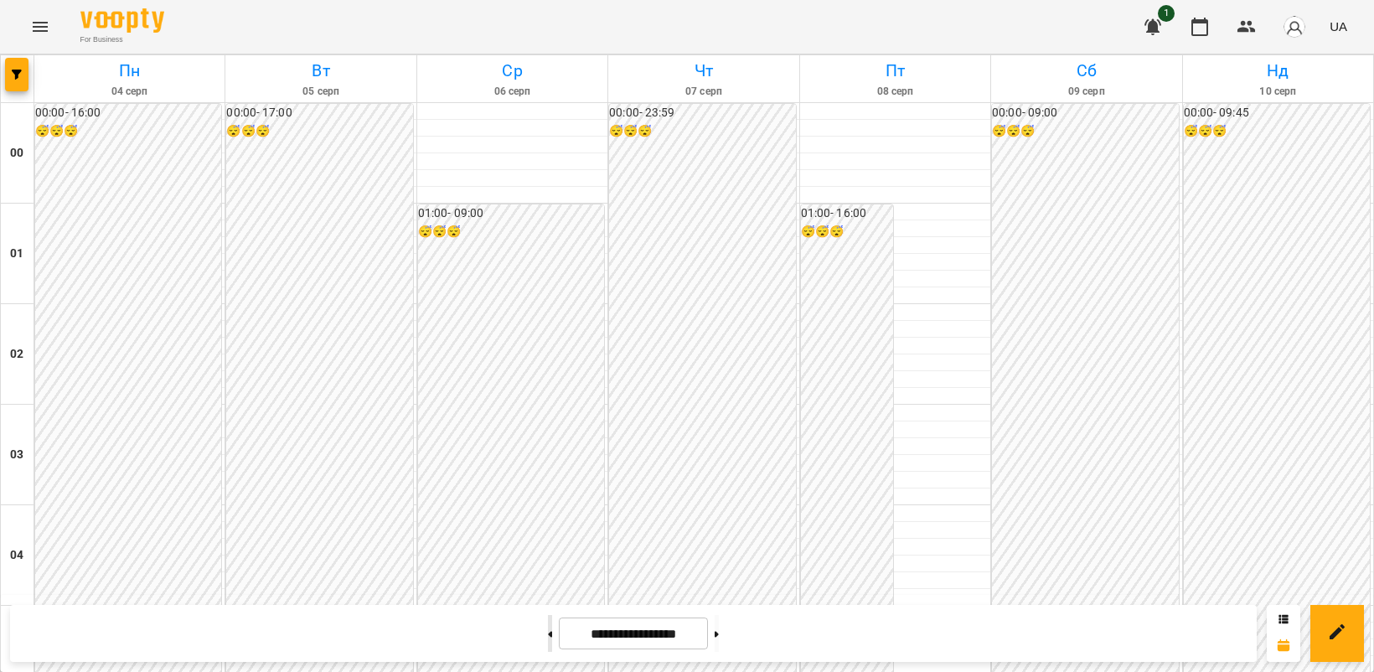
click at [548, 635] on button at bounding box center [550, 633] width 4 height 37
type input "**********"
